Goal: Task Accomplishment & Management: Complete application form

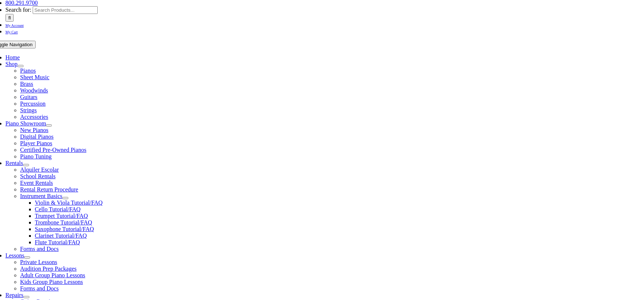
scroll to position [109, 0]
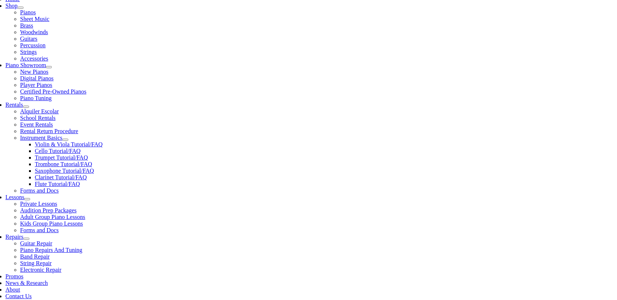
scroll to position [166, 0]
